Goal: Transaction & Acquisition: Purchase product/service

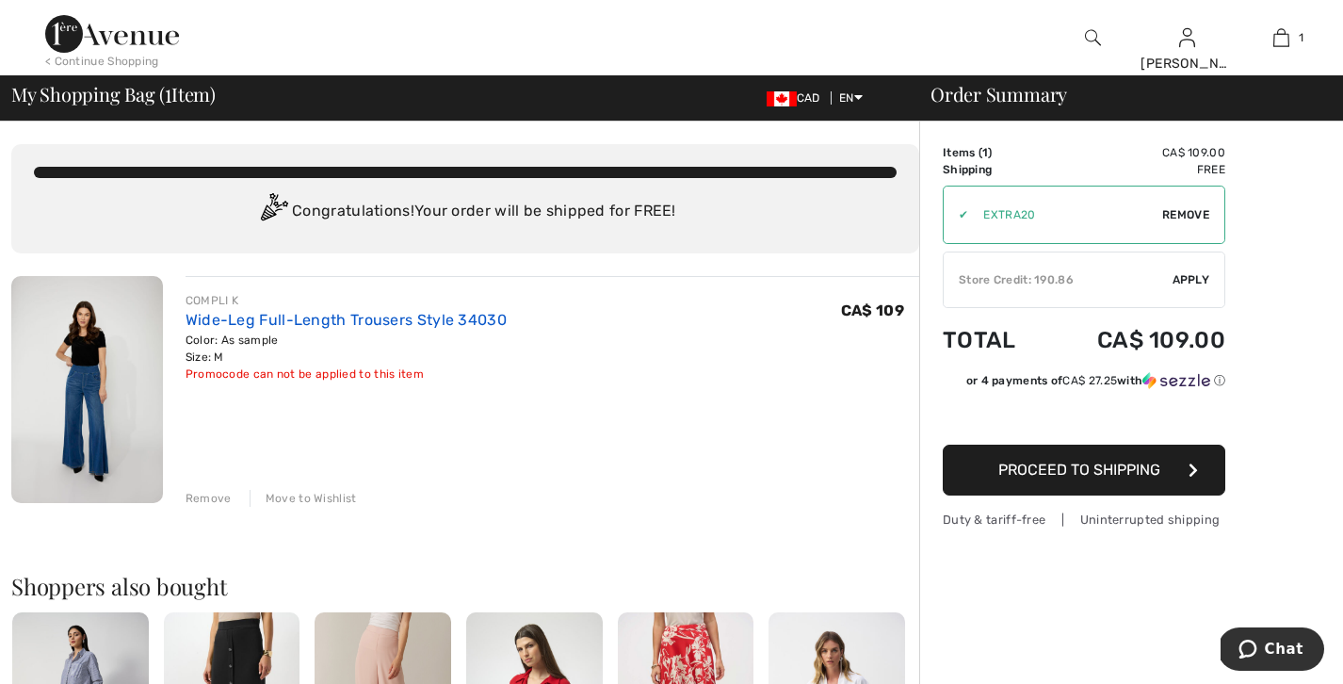
click at [269, 329] on link "Wide-Leg Full-Length Trousers Style 34030" at bounding box center [346, 320] width 321 height 18
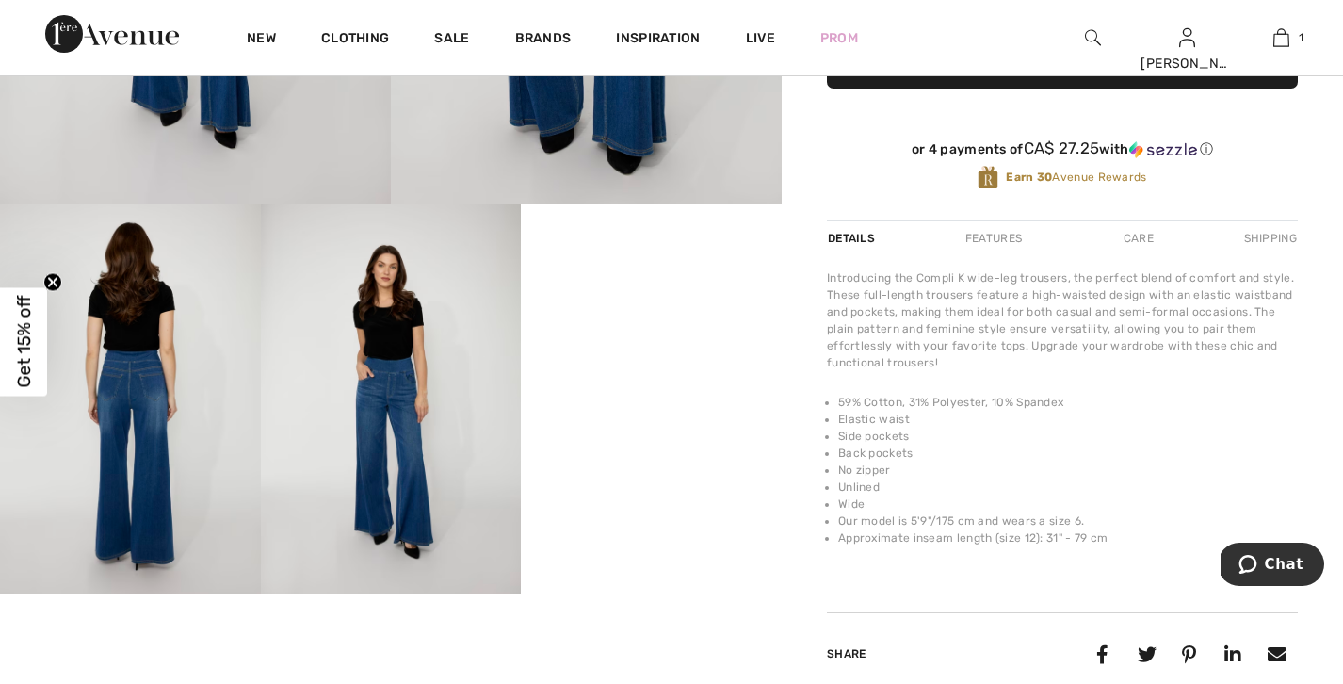
scroll to position [497, 0]
